Goal: Contribute content: Add original content to the website for others to see

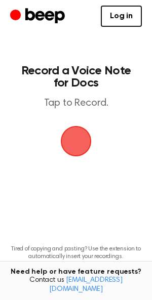
click at [79, 140] on span "button" at bounding box center [76, 141] width 31 height 31
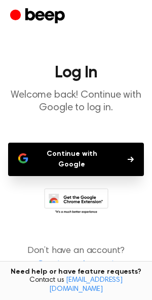
click at [74, 149] on button "Continue with Google" at bounding box center [76, 159] width 136 height 33
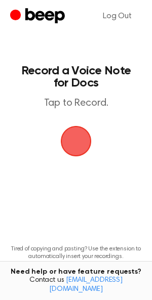
click at [77, 142] on span "button" at bounding box center [76, 141] width 31 height 31
click at [71, 134] on span "button" at bounding box center [76, 141] width 33 height 33
click at [75, 141] on span "button" at bounding box center [76, 141] width 31 height 31
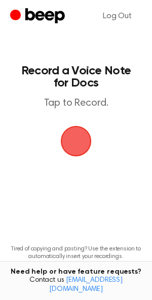
click at [72, 138] on span "button" at bounding box center [76, 141] width 28 height 28
click at [72, 138] on span "button" at bounding box center [76, 141] width 46 height 46
click at [72, 138] on span "button" at bounding box center [76, 141] width 31 height 31
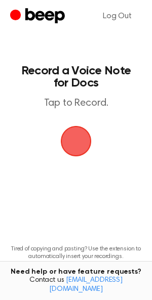
click at [70, 63] on main "Record a Voice Note for Docs Tap to Record. Tired of copying and pasting? Use t…" at bounding box center [76, 162] width 152 height 325
click at [73, 127] on span "button" at bounding box center [76, 141] width 28 height 28
click at [76, 146] on span "button" at bounding box center [76, 141] width 31 height 31
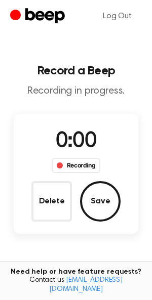
click at [76, 146] on span "0:00" at bounding box center [76, 141] width 41 height 21
click at [76, 146] on span "0:01" at bounding box center [76, 141] width 41 height 21
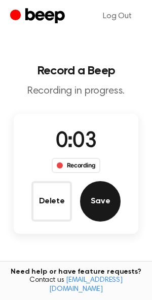
click at [110, 207] on button "Save" at bounding box center [100, 201] width 41 height 41
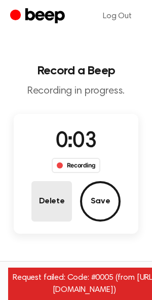
click at [61, 203] on button "Delete" at bounding box center [51, 201] width 41 height 41
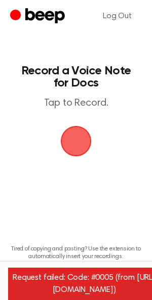
click at [79, 131] on span "button" at bounding box center [76, 141] width 28 height 28
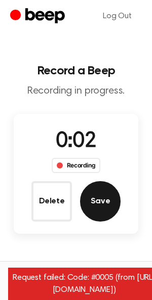
click at [92, 200] on button "Save" at bounding box center [100, 201] width 41 height 41
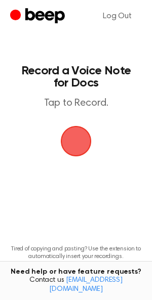
click at [82, 142] on span "button" at bounding box center [75, 141] width 39 height 39
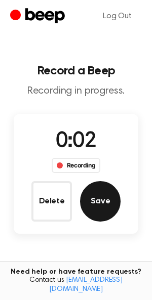
click at [100, 205] on button "Save" at bounding box center [100, 201] width 41 height 41
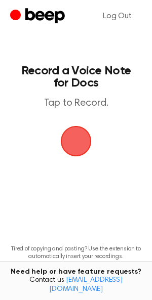
click at [73, 142] on span "button" at bounding box center [76, 141] width 51 height 51
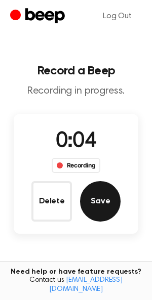
click at [103, 203] on button "Save" at bounding box center [100, 201] width 41 height 41
